Goal: Transaction & Acquisition: Purchase product/service

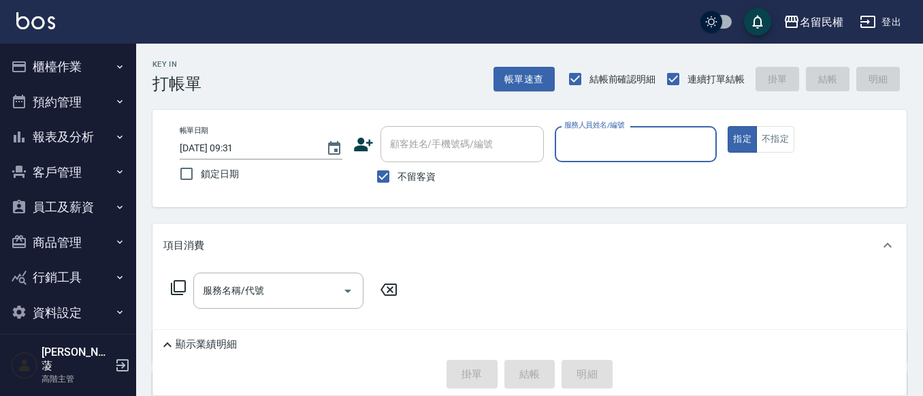
click at [63, 61] on button "櫃檯作業" at bounding box center [67, 66] width 125 height 35
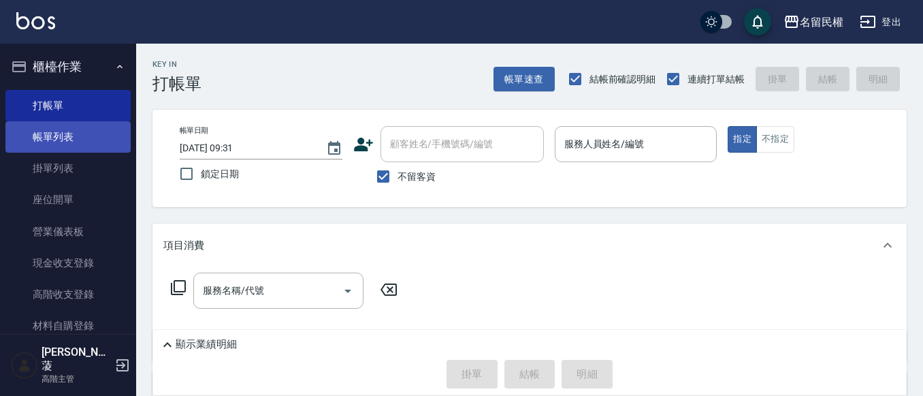
click at [104, 142] on link "帳單列表" at bounding box center [67, 136] width 125 height 31
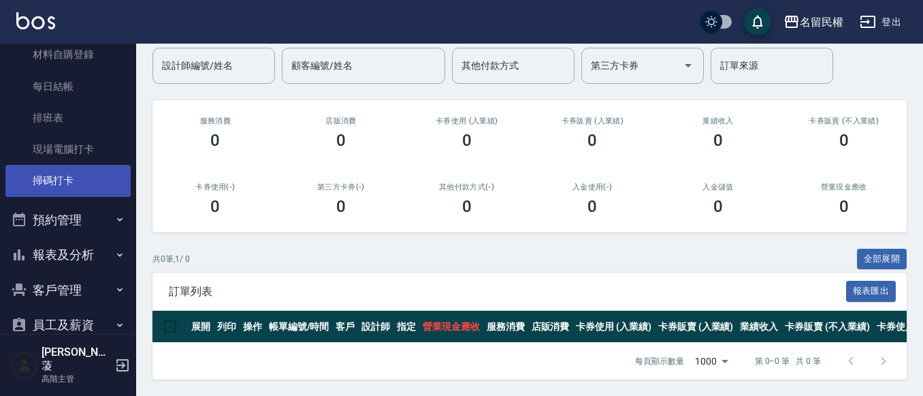
scroll to position [272, 0]
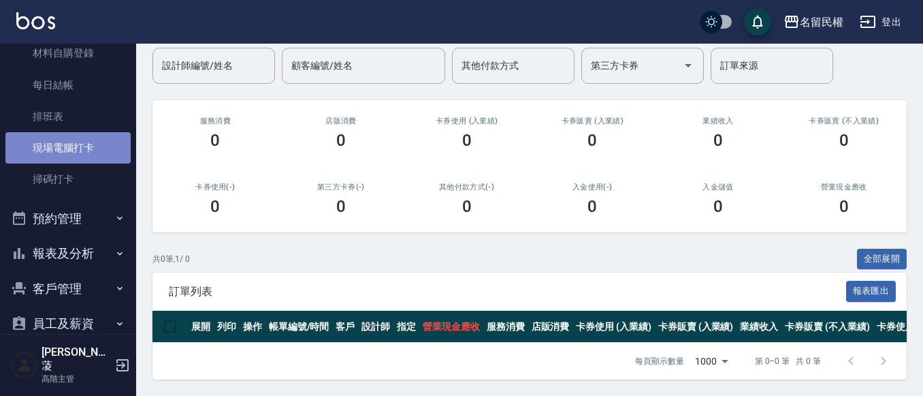
click at [94, 148] on link "現場電腦打卡" at bounding box center [67, 147] width 125 height 31
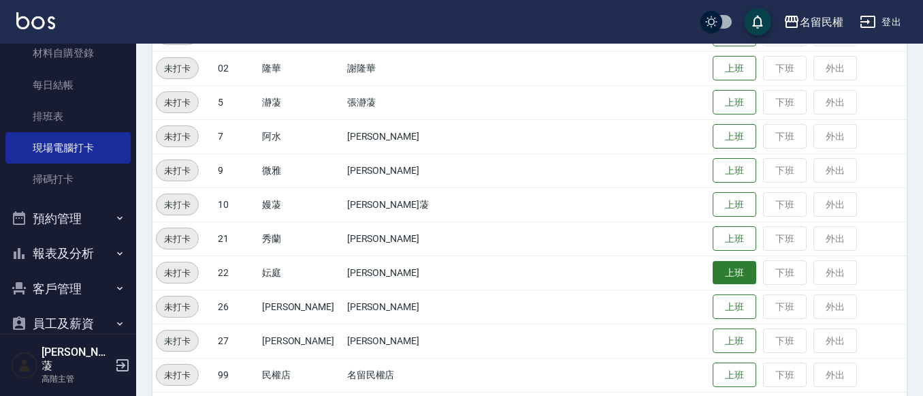
scroll to position [204, 0]
click at [713, 266] on button "上班" at bounding box center [735, 271] width 44 height 24
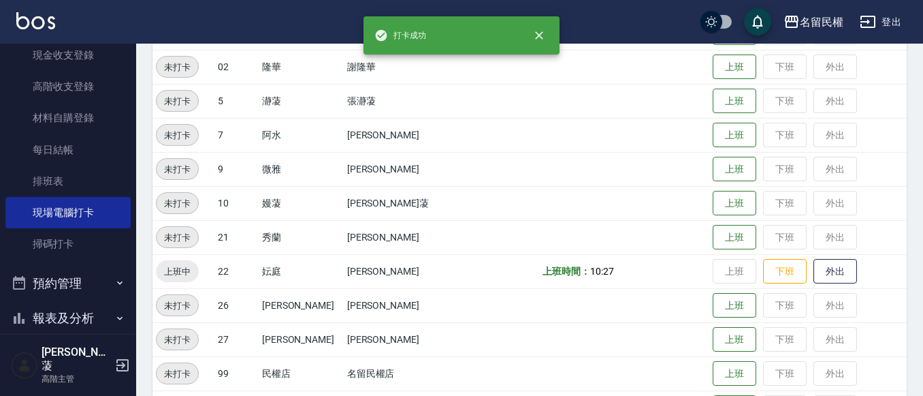
scroll to position [0, 0]
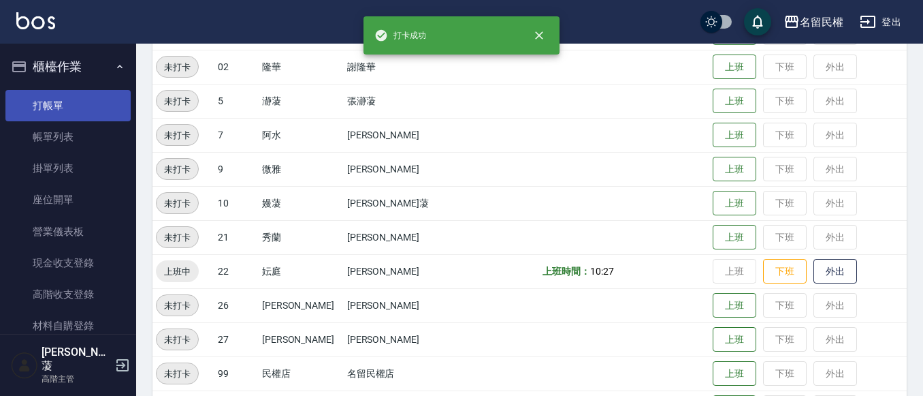
click at [74, 104] on link "打帳單" at bounding box center [67, 105] width 125 height 31
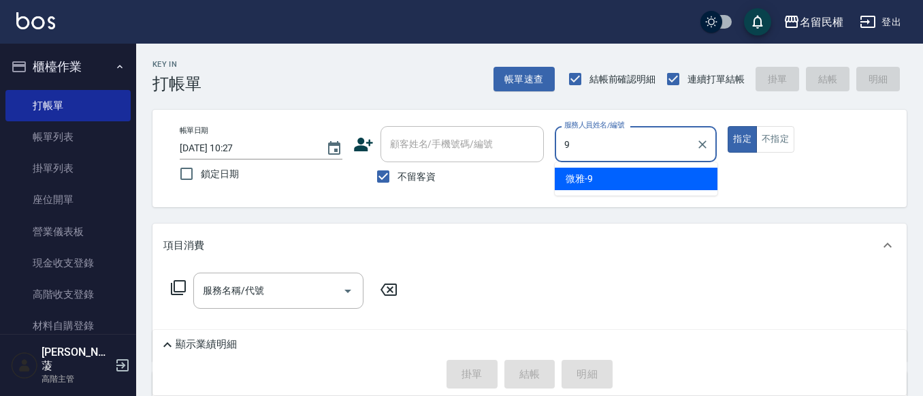
type input "微雅-9"
type button "true"
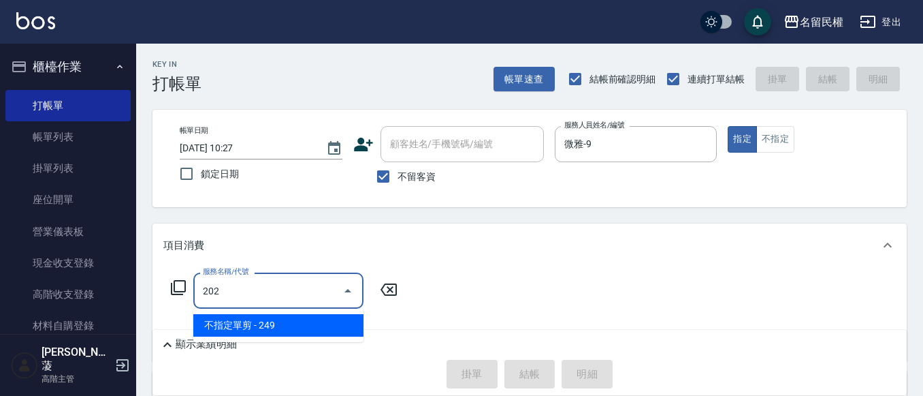
type input "不指定單剪(202)"
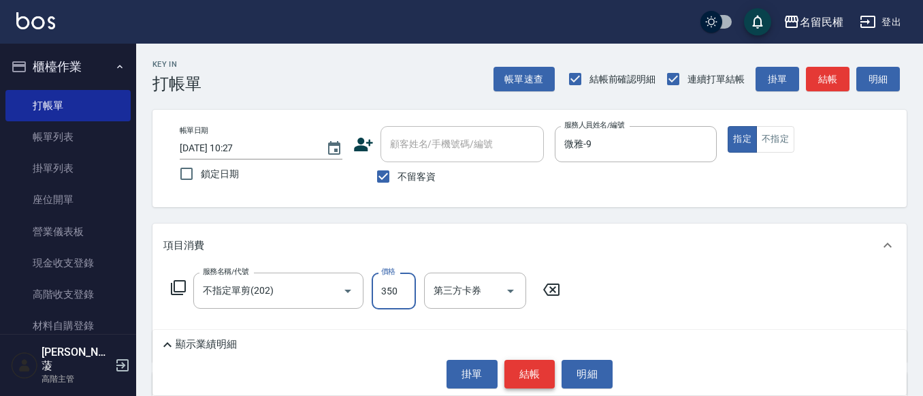
type input "350"
click at [545, 375] on button "結帳" at bounding box center [530, 373] width 51 height 29
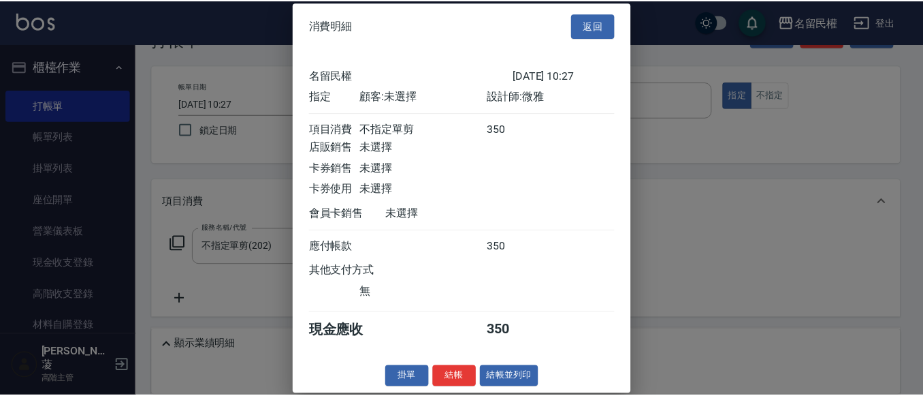
scroll to position [68, 0]
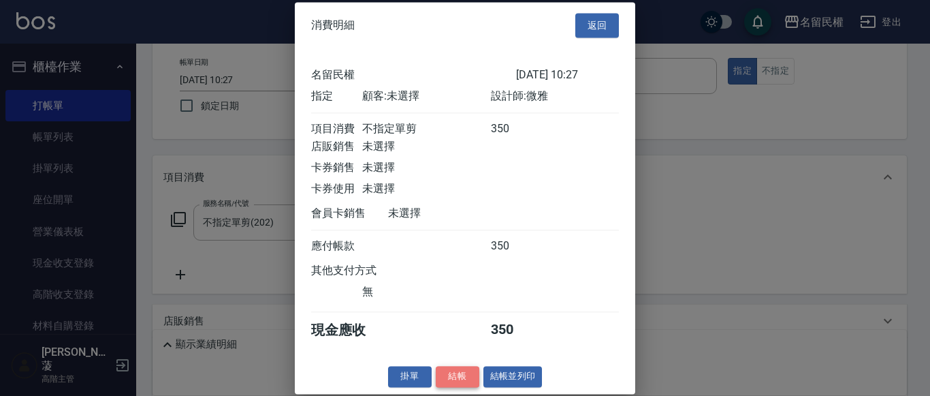
click at [471, 387] on button "結帳" at bounding box center [458, 376] width 44 height 21
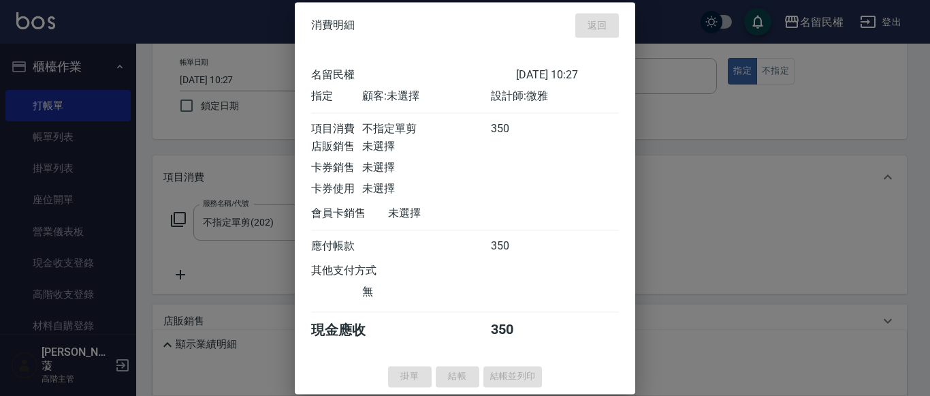
type input "[DATE] 10:41"
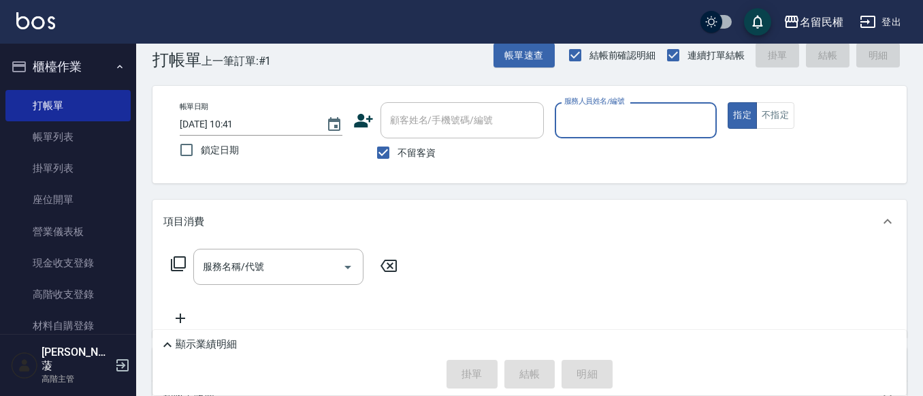
scroll to position [0, 0]
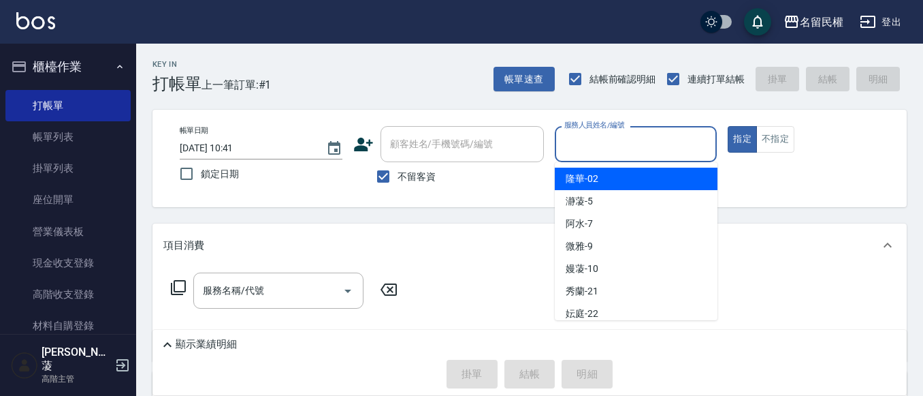
click at [686, 148] on input "服務人員姓名/編號" at bounding box center [636, 144] width 150 height 24
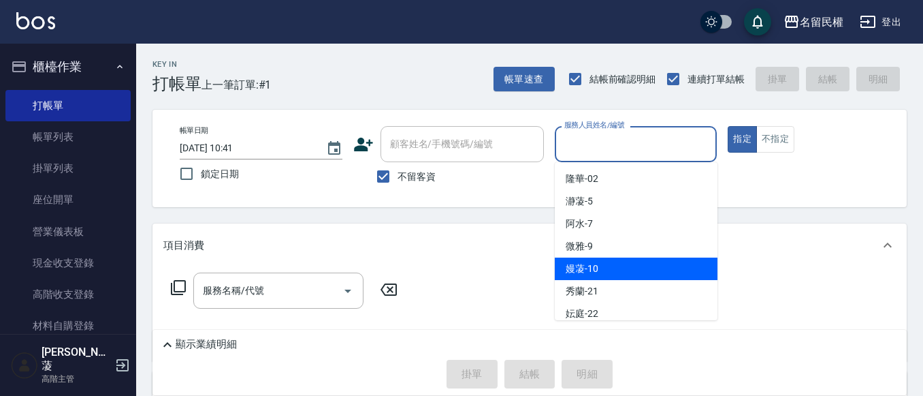
click at [639, 273] on div "嫚蓤 -10" at bounding box center [636, 268] width 163 height 22
type input "嫚蓤-10"
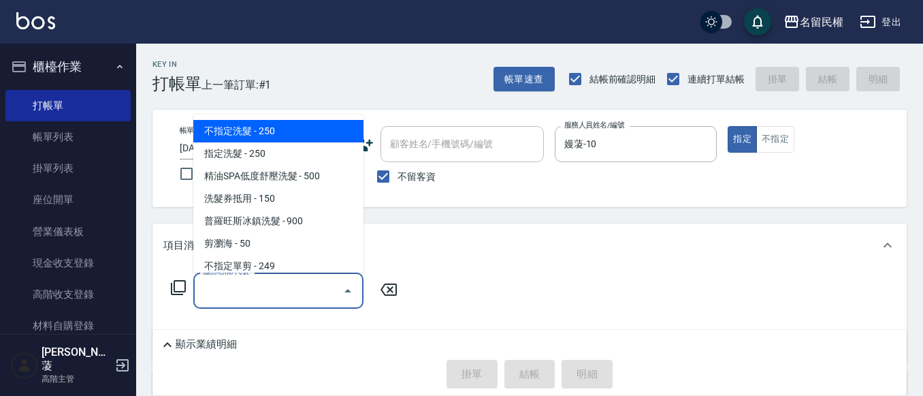
drag, startPoint x: 283, startPoint y: 280, endPoint x: 276, endPoint y: 281, distance: 6.8
click at [283, 281] on input "服務名稱/代號" at bounding box center [268, 290] width 138 height 24
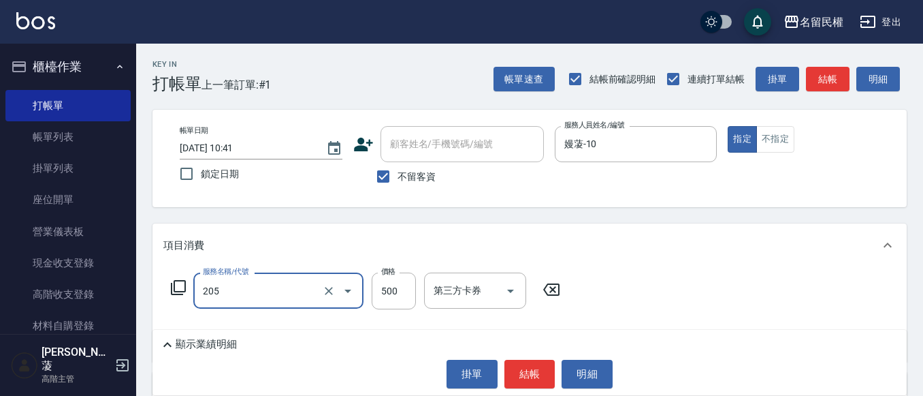
type input "指定洗剪(205)"
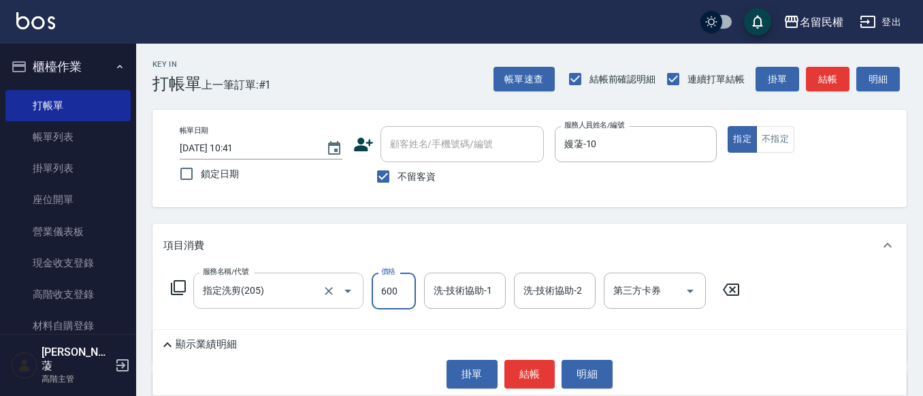
type input "600"
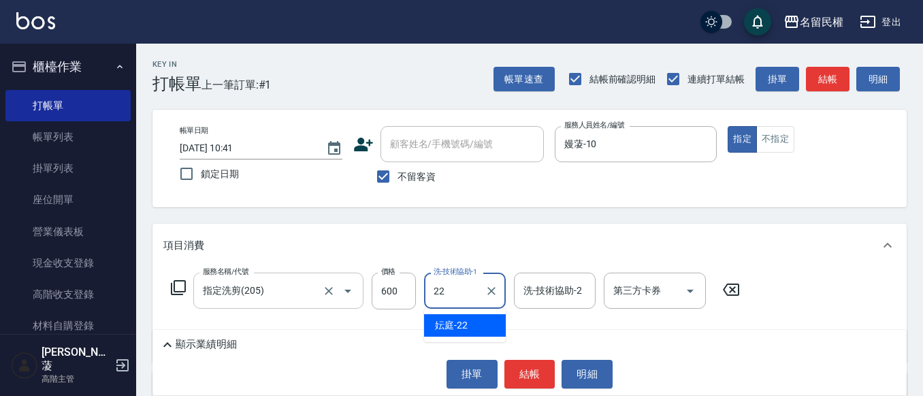
type input "妘庭-22"
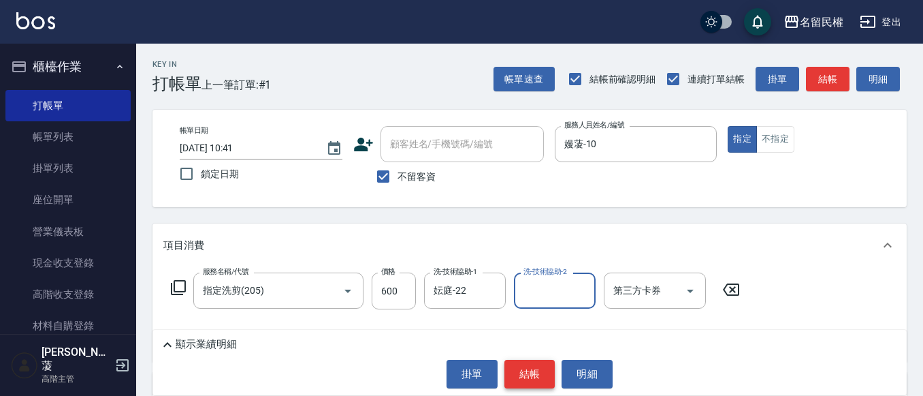
click at [529, 368] on button "結帳" at bounding box center [530, 373] width 51 height 29
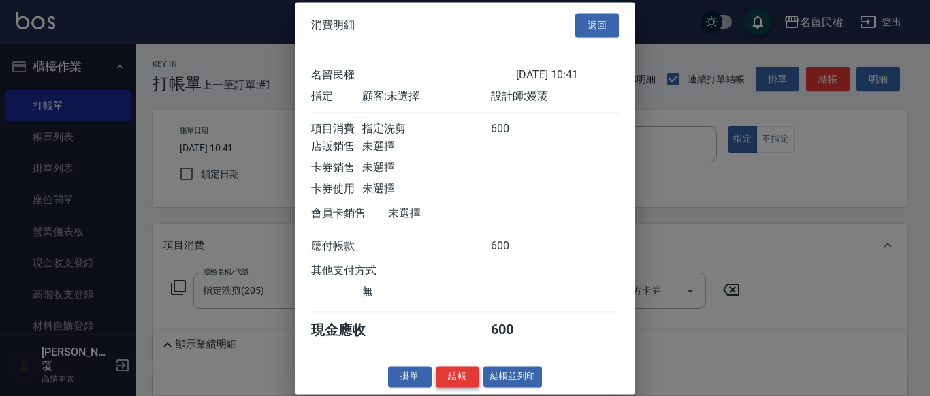
click at [468, 387] on button "結帳" at bounding box center [458, 376] width 44 height 21
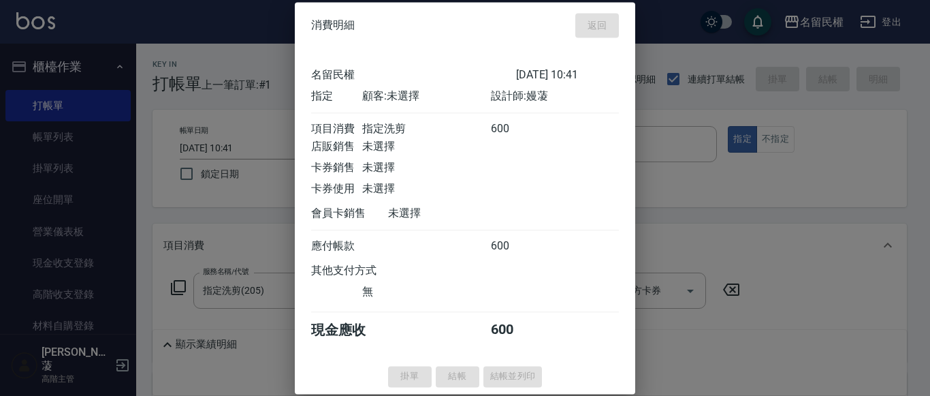
type input "[DATE] 10:47"
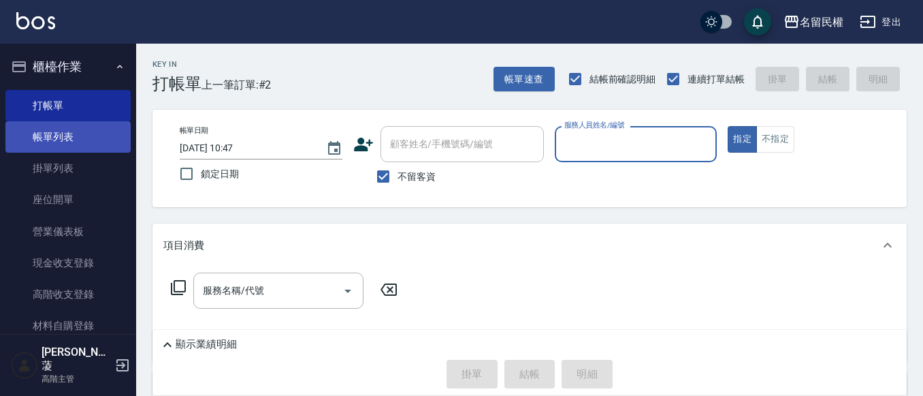
drag, startPoint x: 108, startPoint y: 156, endPoint x: 107, endPoint y: 149, distance: 6.8
click at [107, 155] on link "掛單列表" at bounding box center [67, 168] width 125 height 31
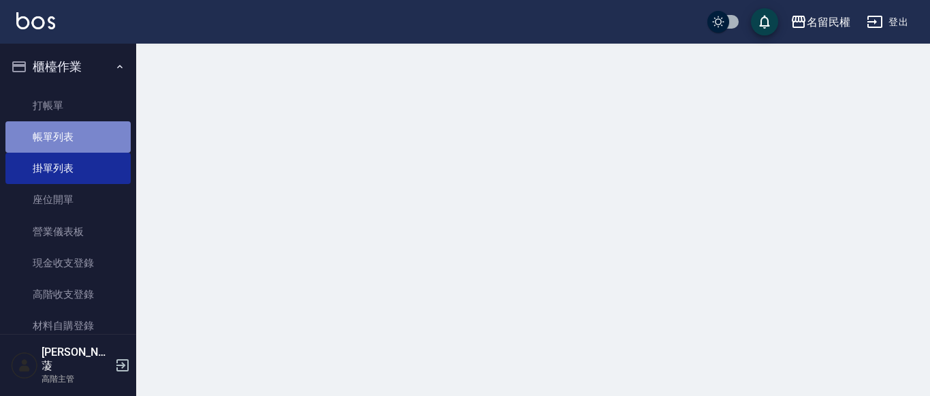
click at [108, 132] on link "帳單列表" at bounding box center [67, 136] width 125 height 31
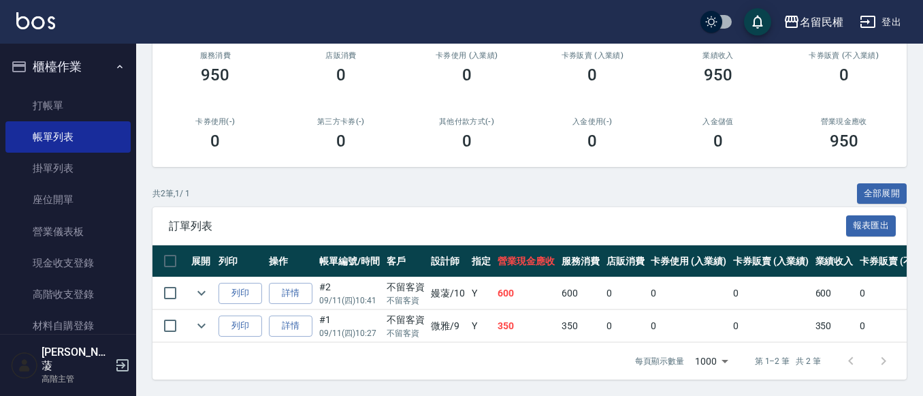
scroll to position [186, 0]
click at [194, 285] on icon "expand row" at bounding box center [201, 293] width 16 height 16
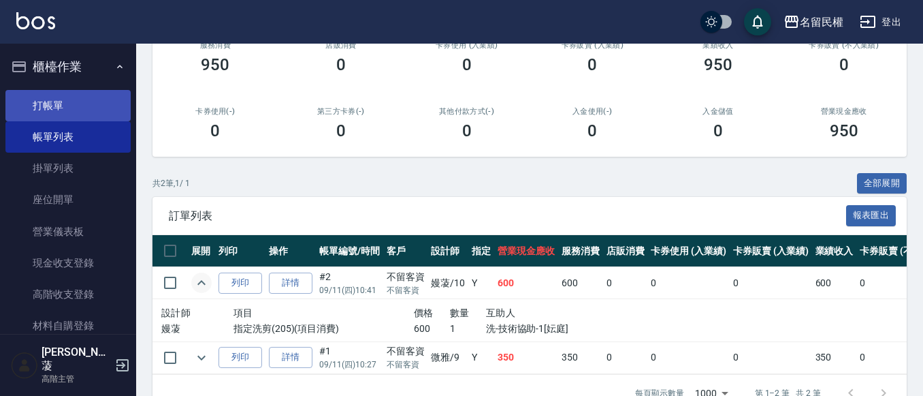
click at [25, 95] on link "打帳單" at bounding box center [67, 105] width 125 height 31
